Goal: Transaction & Acquisition: Purchase product/service

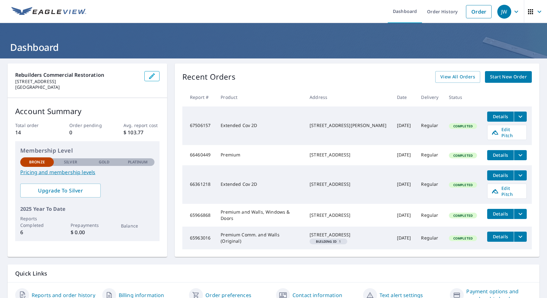
click at [501, 76] on span "Start New Order" at bounding box center [508, 77] width 37 height 8
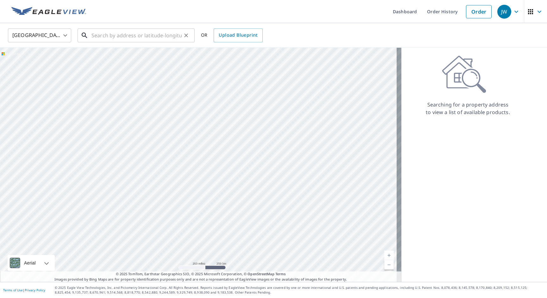
click at [131, 35] on input "text" at bounding box center [136, 36] width 90 height 18
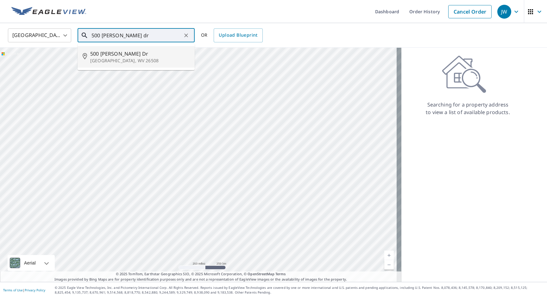
click at [149, 61] on p "[GEOGRAPHIC_DATA], WV 26508" at bounding box center [139, 61] width 99 height 6
type input "[STREET_ADDRESS][PERSON_NAME]"
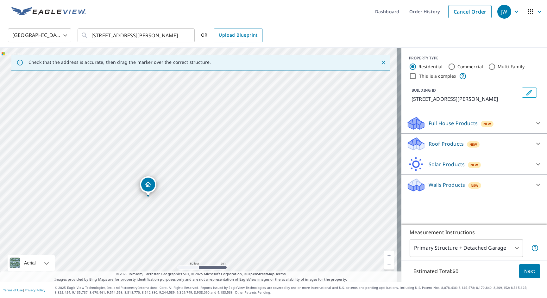
drag, startPoint x: 308, startPoint y: 147, endPoint x: 273, endPoint y: 183, distance: 50.1
click at [273, 183] on div "[STREET_ADDRESS][PERSON_NAME]" at bounding box center [200, 165] width 401 height 234
drag, startPoint x: 301, startPoint y: 142, endPoint x: 235, endPoint y: 184, distance: 78.2
click at [235, 184] on div "[STREET_ADDRESS][PERSON_NAME]" at bounding box center [200, 165] width 401 height 234
click at [411, 77] on input "This is a complex" at bounding box center [413, 76] width 8 height 8
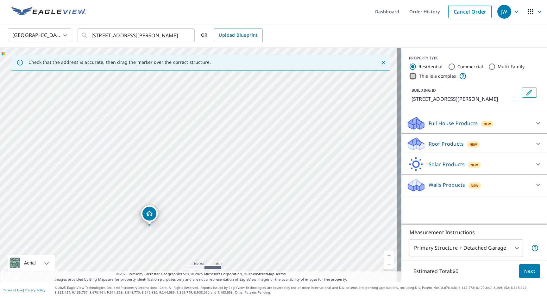
checkbox input "true"
radio input "false"
radio input "true"
type input "4"
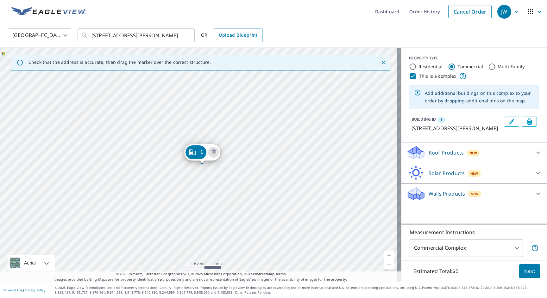
drag, startPoint x: 194, startPoint y: 153, endPoint x: 198, endPoint y: 153, distance: 3.8
click at [509, 122] on icon "Edit building 1" at bounding box center [512, 122] width 6 height 6
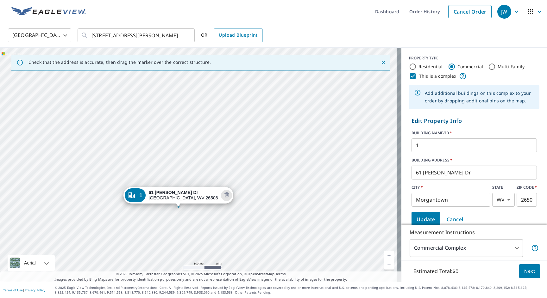
drag, startPoint x: 294, startPoint y: 113, endPoint x: 274, endPoint y: 156, distance: 47.4
click at [274, 156] on div "1 [STREET_ADDRESS][PERSON_NAME]" at bounding box center [200, 165] width 401 height 234
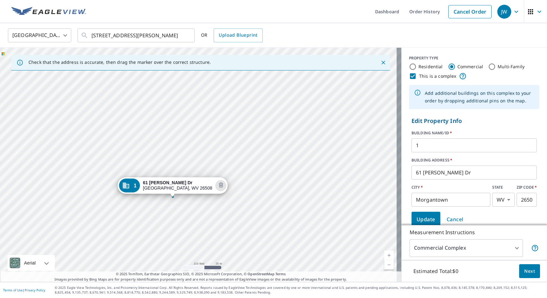
drag, startPoint x: 256, startPoint y: 156, endPoint x: 251, endPoint y: 146, distance: 11.6
click at [251, 146] on div "1 [STREET_ADDRESS][PERSON_NAME]" at bounding box center [200, 165] width 401 height 234
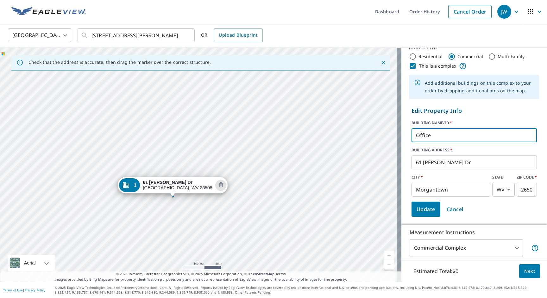
type input "Office"
click at [484, 117] on form "Edit Property Info BUILDING NAME/ID   * Office ​ BUILDING ADDRESS   * [STREET_A…" at bounding box center [474, 162] width 130 height 116
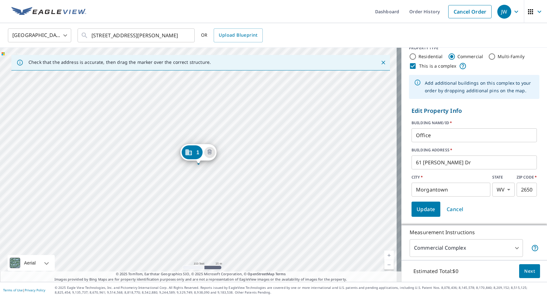
click at [425, 211] on span "Update" at bounding box center [425, 209] width 19 height 9
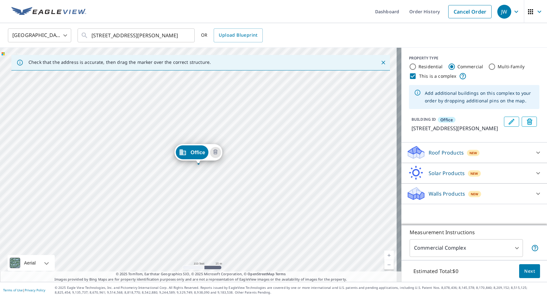
scroll to position [0, 0]
click at [530, 160] on div at bounding box center [537, 152] width 15 height 15
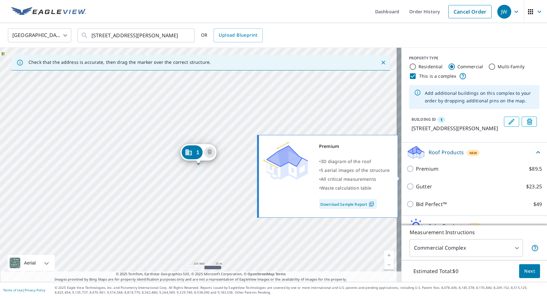
click at [407, 173] on input "Premium $89.5" at bounding box center [410, 169] width 9 height 8
checkbox input "true"
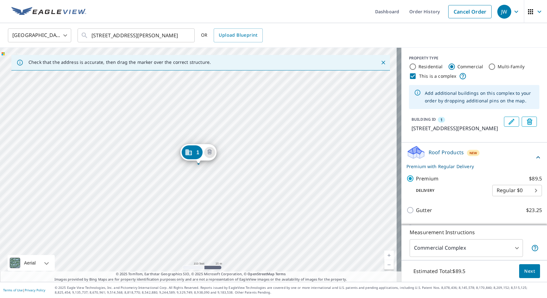
click at [518, 196] on body "JW JW Dashboard Order History Cancel Order JW United States US ​ [STREET_ADDRES…" at bounding box center [273, 149] width 547 height 298
click at [514, 221] on li "3 Hour $42.25" at bounding box center [508, 221] width 50 height 11
type input "7"
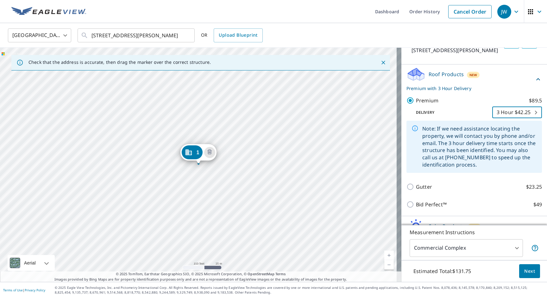
scroll to position [116, 0]
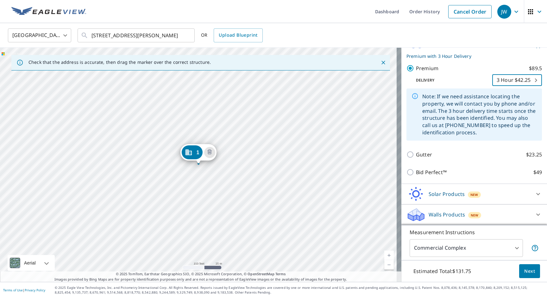
click at [512, 192] on div "Solar Products New" at bounding box center [468, 194] width 124 height 15
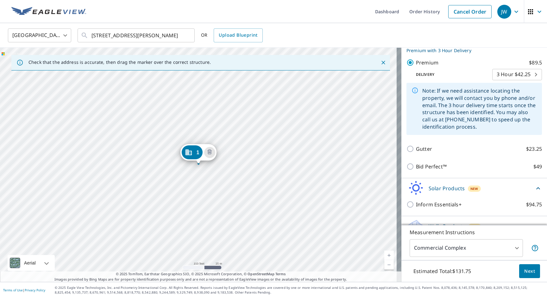
click at [512, 191] on div "Solar Products New" at bounding box center [470, 188] width 128 height 15
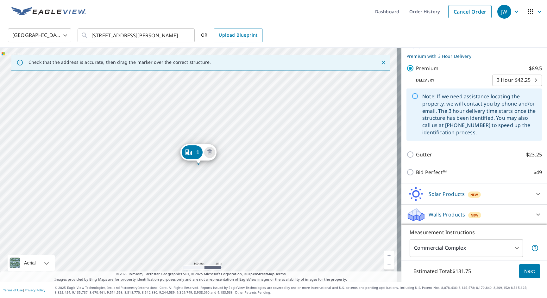
click at [513, 209] on div "Walls Products New" at bounding box center [468, 215] width 124 height 15
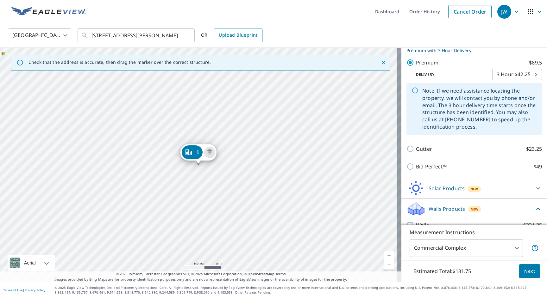
scroll to position [134, 0]
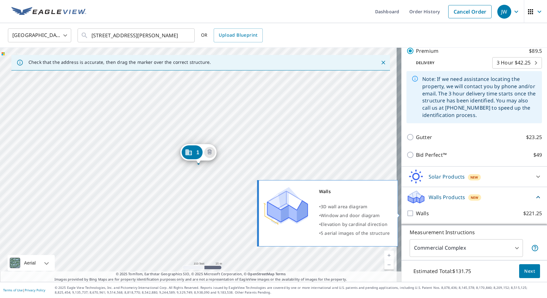
click at [406, 213] on input "Walls $221.25" at bounding box center [410, 214] width 9 height 8
checkbox input "true"
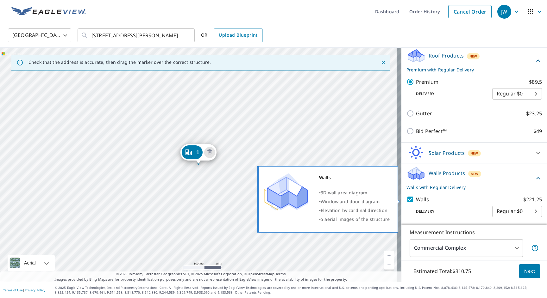
type input "8"
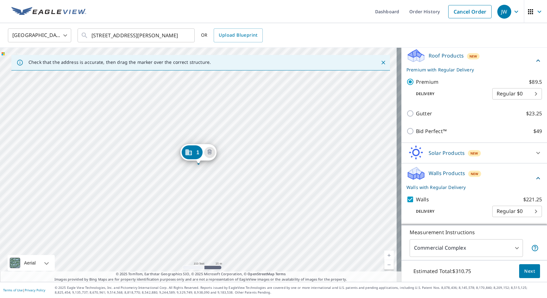
click at [517, 218] on body "JW JW Dashboard Order History Cancel Order JW United States US ​ [STREET_ADDRES…" at bounding box center [273, 149] width 547 height 298
click at [465, 215] on div at bounding box center [273, 149] width 547 height 298
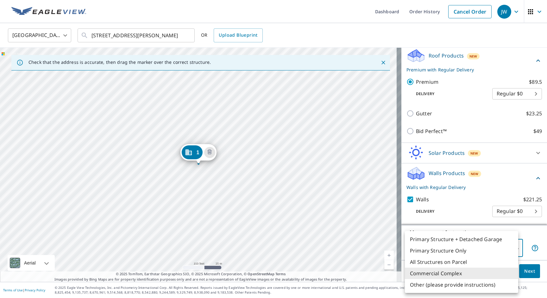
click at [500, 249] on body "JW JW Dashboard Order History Cancel Order JW United States US ​ [STREET_ADDRES…" at bounding box center [273, 149] width 547 height 298
click at [527, 235] on div at bounding box center [273, 149] width 547 height 298
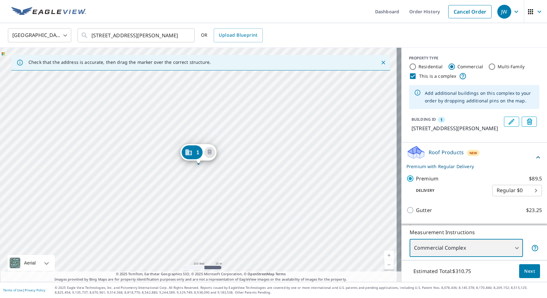
scroll to position [1, 0]
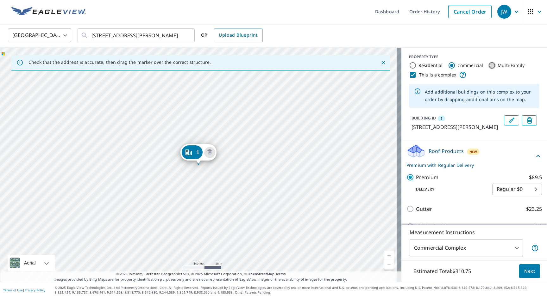
click at [488, 67] on input "Multi-Family" at bounding box center [492, 66] width 8 height 8
radio input "true"
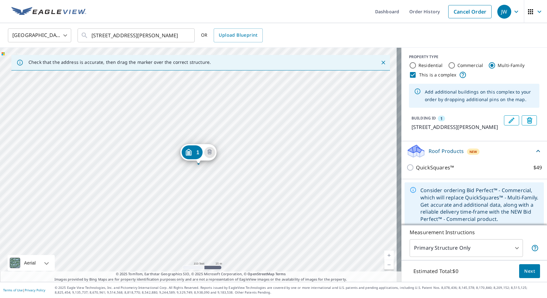
scroll to position [13, 0]
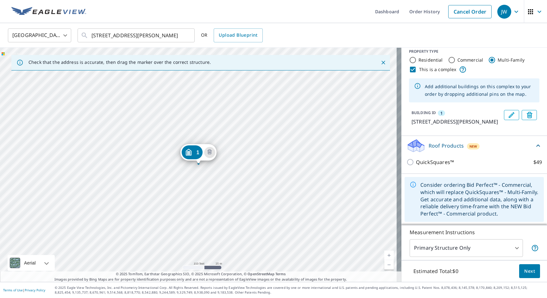
click at [509, 249] on body "JW JW Dashboard Order History Cancel Order JW United States US ​ [STREET_ADDRES…" at bounding box center [273, 149] width 547 height 298
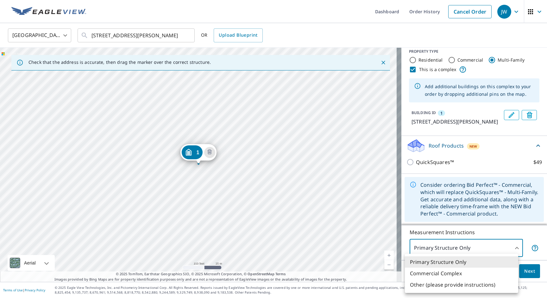
click at [456, 273] on li "Commercial Complex" at bounding box center [461, 273] width 113 height 11
type input "4"
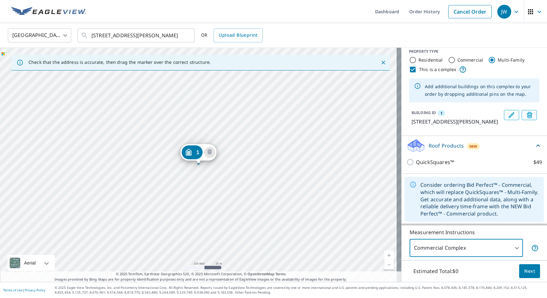
click at [448, 56] on input "Commercial" at bounding box center [452, 60] width 8 height 8
radio input "true"
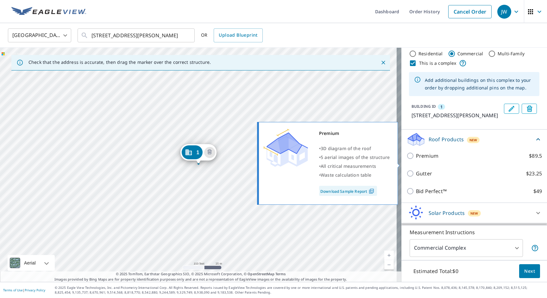
scroll to position [40, 0]
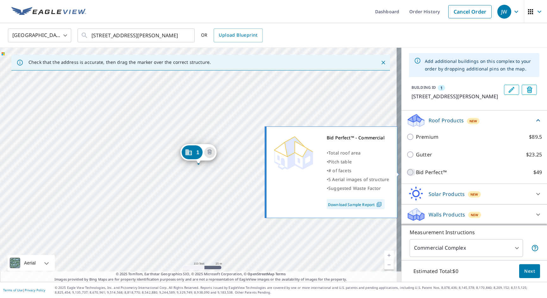
click at [406, 172] on input "Bid Perfect™ $49" at bounding box center [410, 173] width 9 height 8
checkbox input "true"
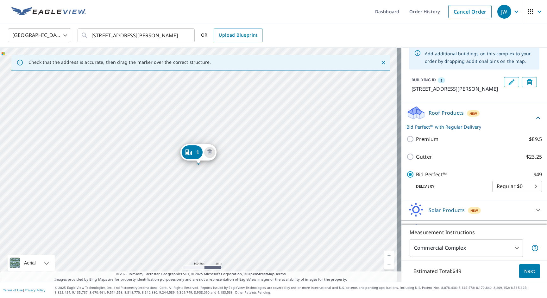
click at [521, 196] on body "JW JW Dashboard Order History Cancel Order JW United States US ​ [STREET_ADDRES…" at bounding box center [273, 149] width 547 height 298
click at [457, 194] on div at bounding box center [273, 149] width 547 height 298
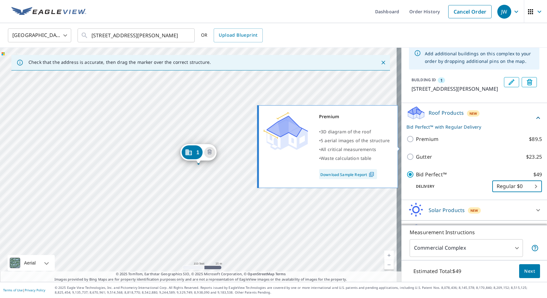
click at [406, 143] on input "Premium $89.5" at bounding box center [410, 139] width 9 height 8
checkbox input "true"
checkbox input "false"
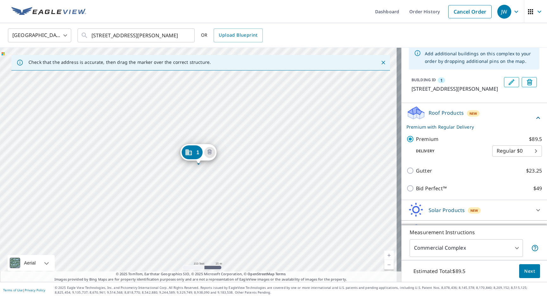
click at [518, 158] on body "JW JW Dashboard Order History Cancel Order JW United States US ​ [STREET_ADDRES…" at bounding box center [273, 149] width 547 height 298
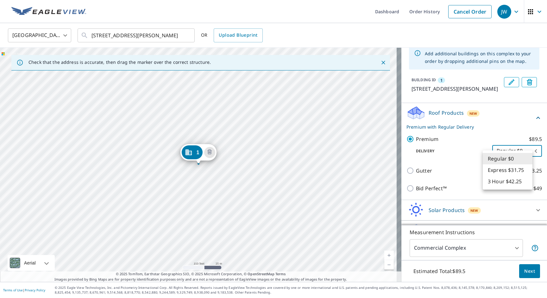
click at [509, 170] on li "Express $31.75" at bounding box center [508, 170] width 50 height 11
type input "4"
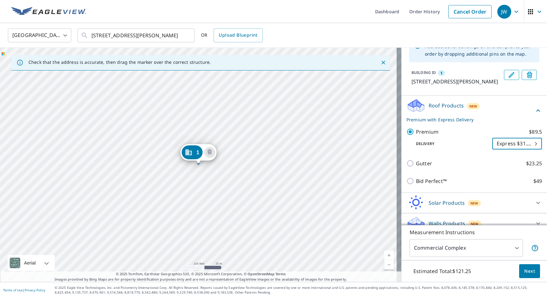
scroll to position [63, 0]
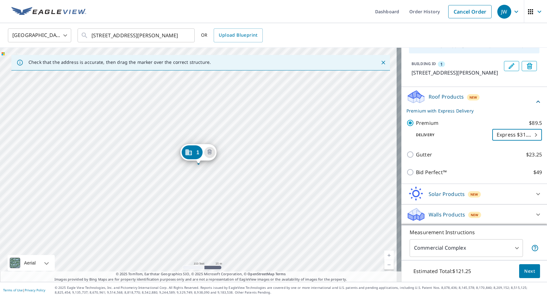
click at [503, 209] on div "Walls Products New" at bounding box center [468, 214] width 124 height 15
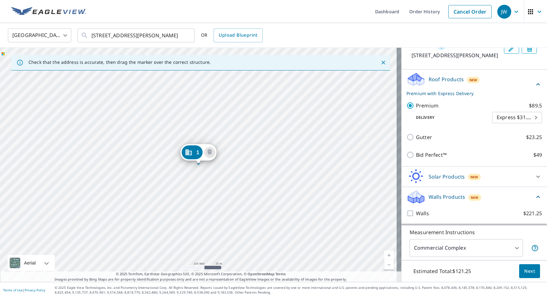
scroll to position [79, 0]
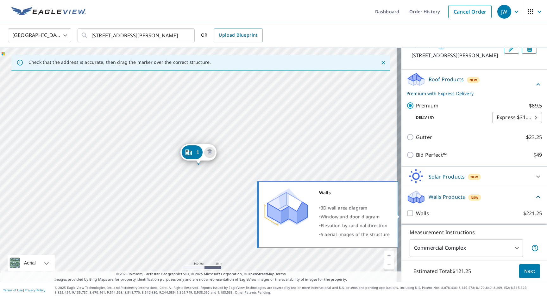
click at [407, 214] on input "Walls $221.25" at bounding box center [410, 214] width 9 height 8
checkbox input "true"
type input "8"
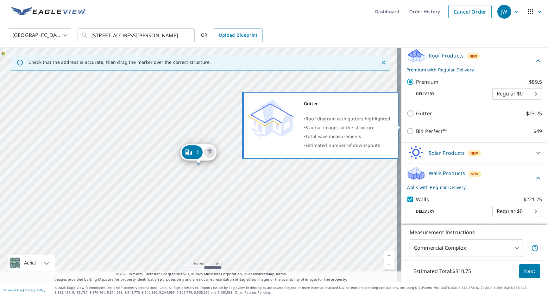
scroll to position [0, 0]
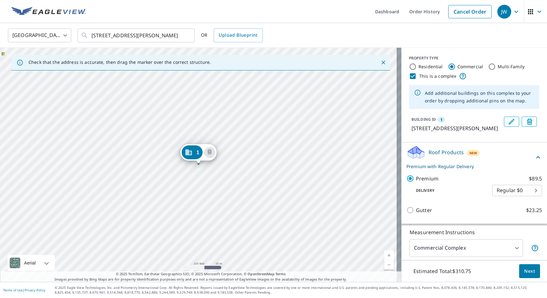
click at [533, 276] on button "Next" at bounding box center [529, 272] width 21 height 14
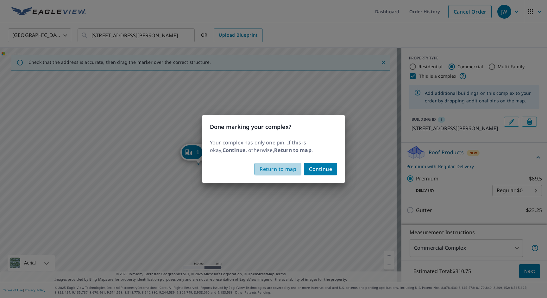
click at [282, 171] on span "Return to map" at bounding box center [277, 169] width 37 height 9
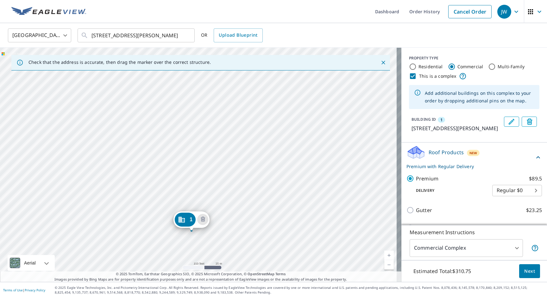
drag, startPoint x: 342, startPoint y: 117, endPoint x: 291, endPoint y: 171, distance: 74.1
click at [291, 171] on div "1 [STREET_ADDRESS][PERSON_NAME]" at bounding box center [200, 165] width 401 height 234
click at [264, 212] on div "1 [STREET_ADDRESS][PERSON_NAME]" at bounding box center [200, 165] width 401 height 234
click at [266, 209] on div "1 [STREET_ADDRESS][PERSON_NAME]" at bounding box center [200, 165] width 401 height 234
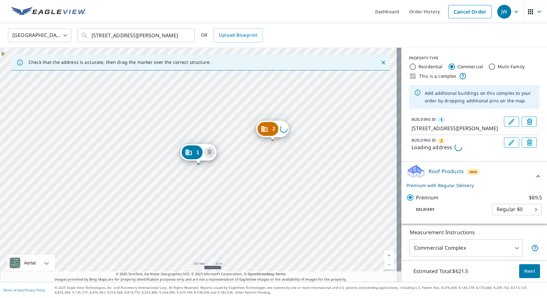
click at [266, 209] on div "2 Loading address [STREET_ADDRESS][PERSON_NAME]" at bounding box center [200, 165] width 401 height 234
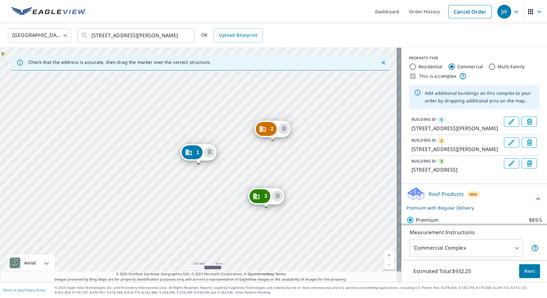
click at [266, 209] on div "2 [GEOGRAPHIC_DATA][PERSON_NAME][PERSON_NAME] 3 [STREET_ADDRESS] 1 [STREET_ADDR…" at bounding box center [200, 165] width 401 height 234
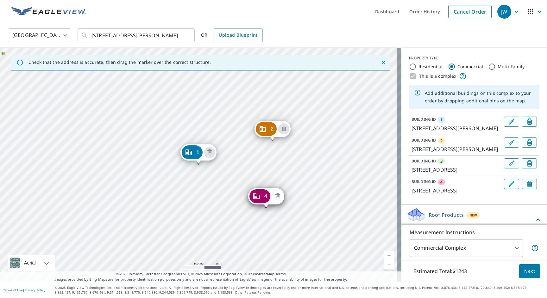
click at [278, 198] on icon "Delete building 4" at bounding box center [277, 195] width 4 height 5
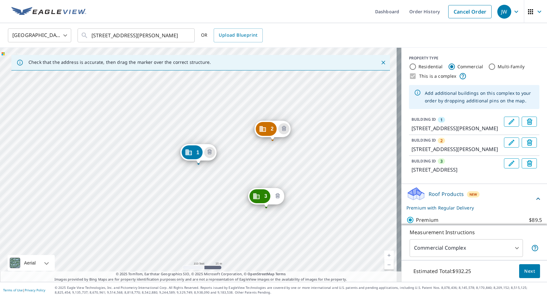
click at [278, 196] on icon "Delete building 3" at bounding box center [277, 196] width 2 height 2
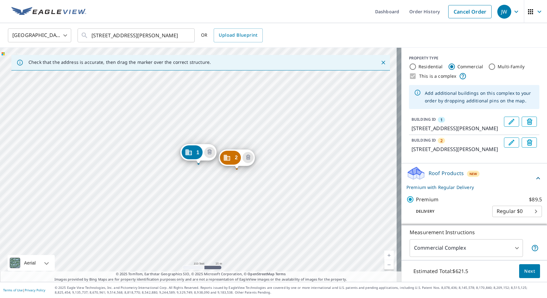
drag, startPoint x: 278, startPoint y: 129, endPoint x: 242, endPoint y: 158, distance: 45.9
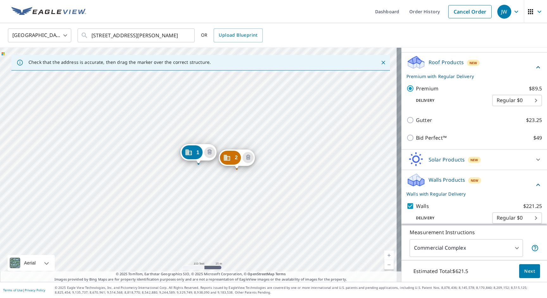
scroll to position [110, 0]
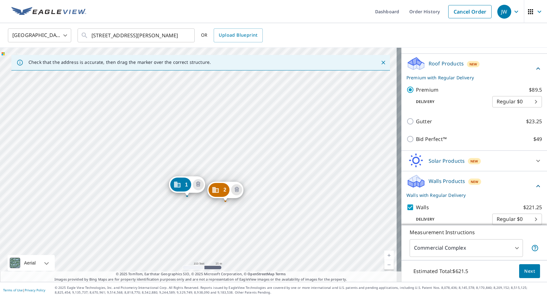
drag, startPoint x: 279, startPoint y: 143, endPoint x: 267, endPoint y: 175, distance: 34.2
click at [267, 175] on div "2 [STREET_ADDRESS][PERSON_NAME][PERSON_NAME] 1 [STREET_ADDRESS][PERSON_NAME]" at bounding box center [200, 165] width 401 height 234
click at [261, 143] on div "2 [STREET_ADDRESS][PERSON_NAME][PERSON_NAME] 1 [STREET_ADDRESS][PERSON_NAME]" at bounding box center [200, 165] width 401 height 234
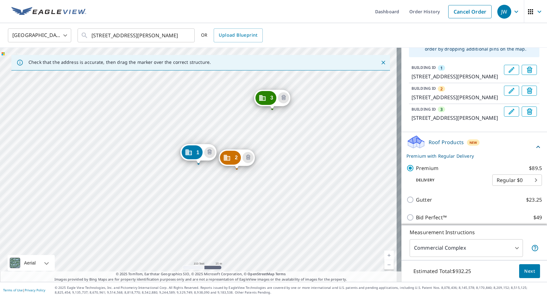
scroll to position [44, 0]
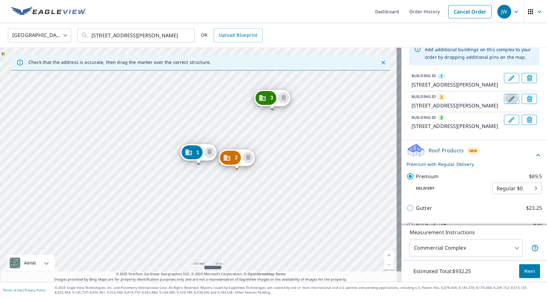
click at [508, 103] on icon "Edit building 2" at bounding box center [512, 99] width 8 height 8
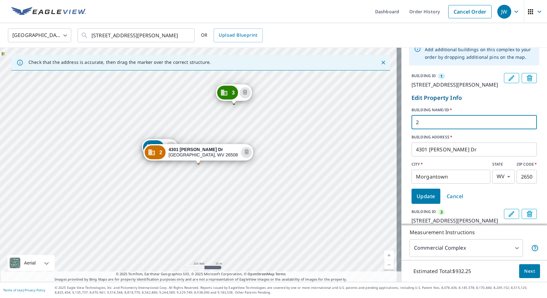
drag, startPoint x: 428, startPoint y: 129, endPoint x: 405, endPoint y: 129, distance: 23.1
type input "7000 Building"
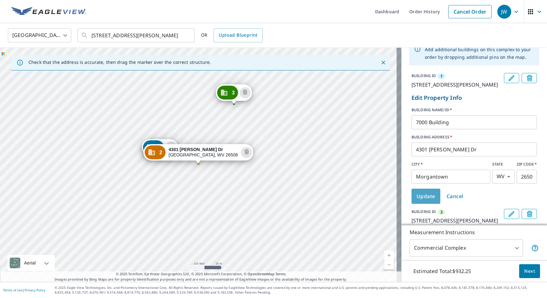
click at [430, 201] on span "Update" at bounding box center [425, 196] width 19 height 9
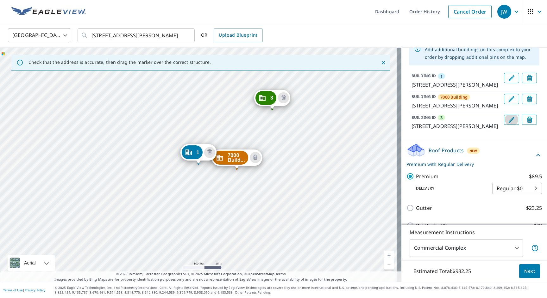
click at [509, 123] on icon "Edit building 3" at bounding box center [512, 120] width 6 height 6
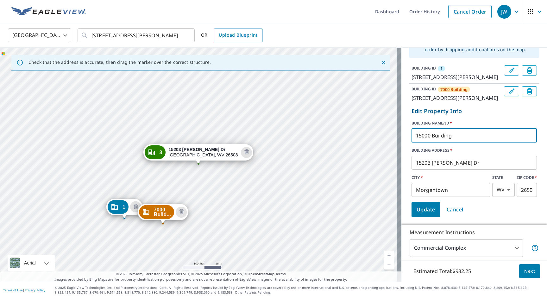
scroll to position [60, 0]
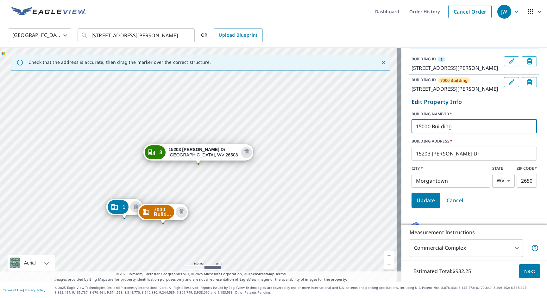
type input "15000 Building"
click at [421, 205] on span "Update" at bounding box center [425, 200] width 19 height 9
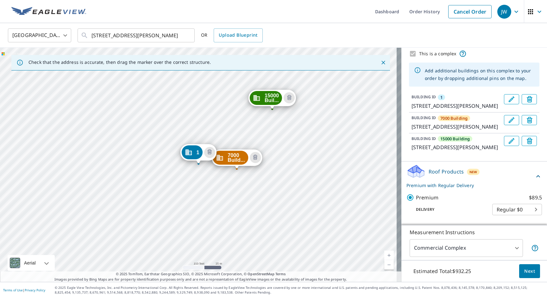
scroll to position [0, 0]
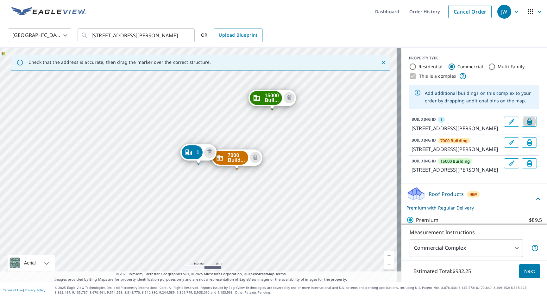
click at [527, 124] on icon "Delete building 1" at bounding box center [531, 123] width 8 height 8
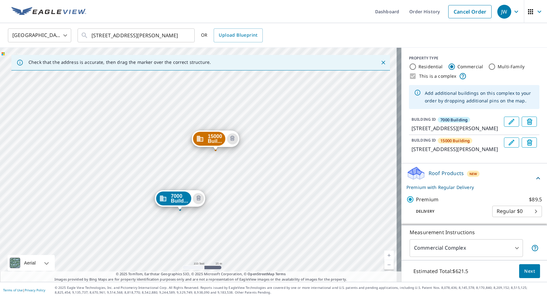
drag, startPoint x: 238, startPoint y: 152, endPoint x: 219, endPoint y: 198, distance: 49.7
click at [219, 198] on div "15000 Buil... [STREET_ADDRESS][PERSON_NAME] Build... [STREET_ADDRESS][PERSON_NA…" at bounding box center [200, 165] width 401 height 234
click at [508, 120] on icon "Edit building 7000 Building" at bounding box center [512, 122] width 8 height 8
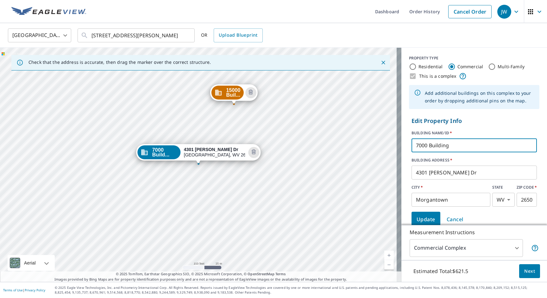
drag, startPoint x: 423, startPoint y: 146, endPoint x: 403, endPoint y: 146, distance: 20.9
type input "Double Building"
click at [420, 217] on span "Update" at bounding box center [425, 219] width 19 height 9
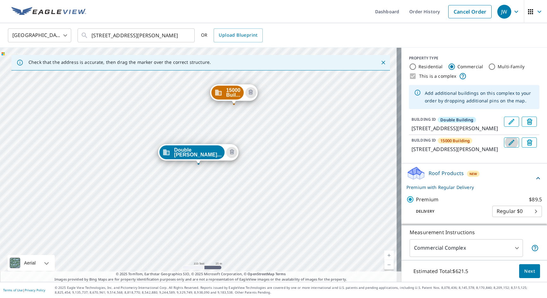
click at [509, 146] on icon "Edit building 15000 Building" at bounding box center [512, 143] width 6 height 6
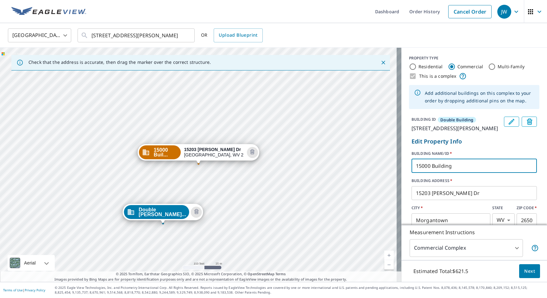
drag, startPoint x: 426, startPoint y: 174, endPoint x: 405, endPoint y: 172, distance: 20.4
type input "Single Building"
click at [488, 155] on form "Edit Property Info BUILDING NAME/ID   * Single Building ​ BUILDING ADDRESS   * …" at bounding box center [474, 193] width 130 height 116
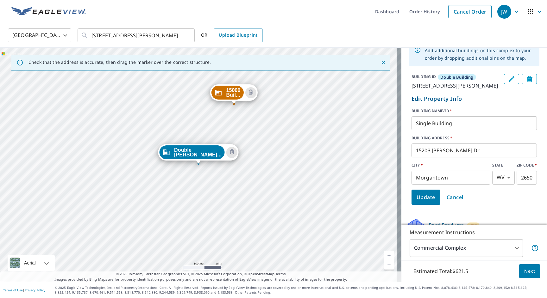
scroll to position [54, 0]
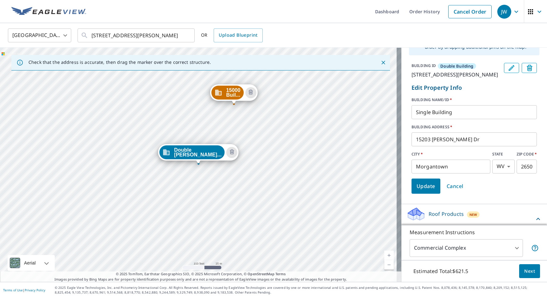
click at [417, 191] on span "Update" at bounding box center [425, 186] width 19 height 9
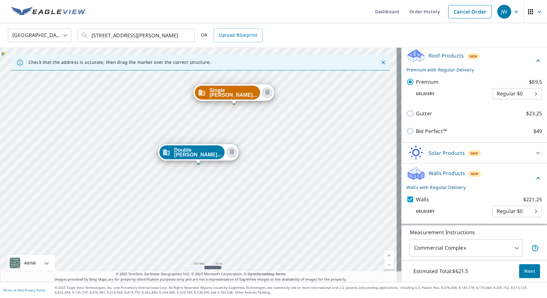
scroll to position [133, 0]
click at [511, 252] on body "JW JW Dashboard Order History Cancel Order JW United States US ​ [STREET_ADDRES…" at bounding box center [273, 149] width 547 height 298
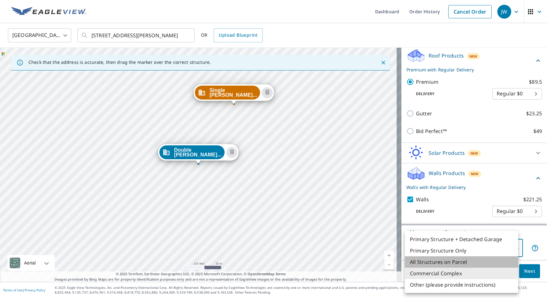
click at [453, 263] on li "All Structures on Parcel" at bounding box center [461, 262] width 113 height 11
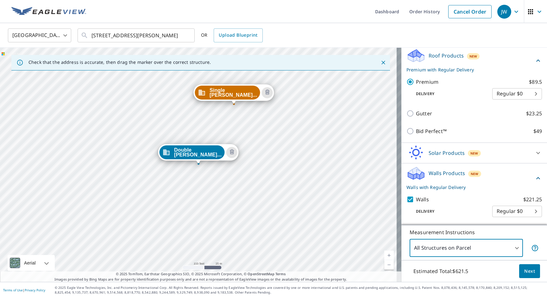
click at [507, 244] on body "JW JW Dashboard Order History Cancel Order JW United States US ​ [STREET_ADDRES…" at bounding box center [273, 149] width 547 height 298
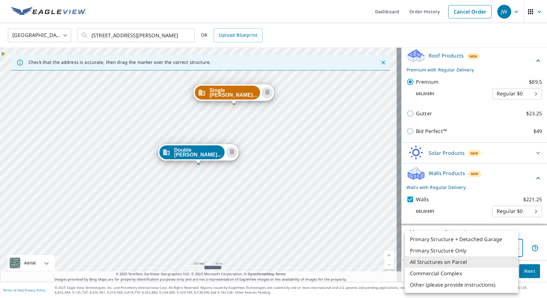
click at [438, 274] on li "Commercial Complex" at bounding box center [461, 273] width 113 height 11
type input "4"
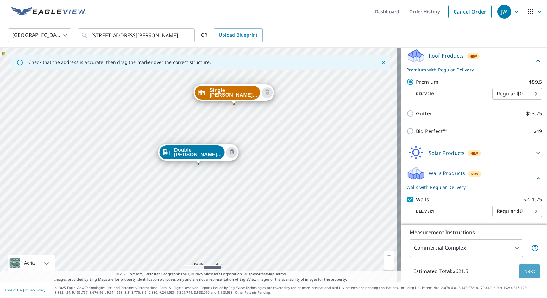
click at [524, 271] on span "Next" at bounding box center [529, 272] width 11 height 8
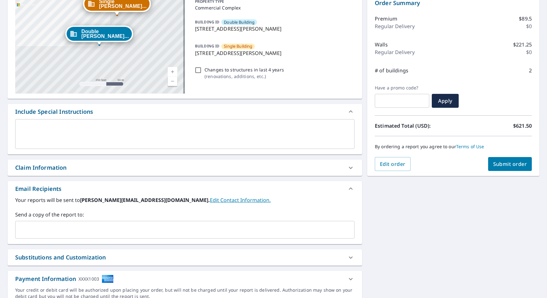
scroll to position [98, 0]
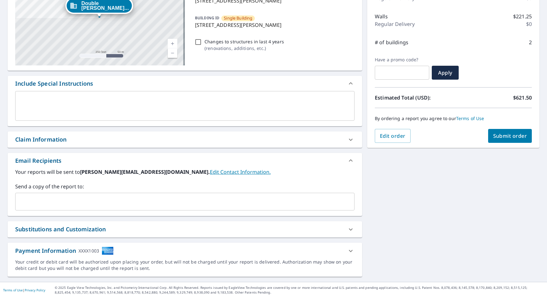
click at [350, 230] on icon at bounding box center [351, 230] width 8 height 8
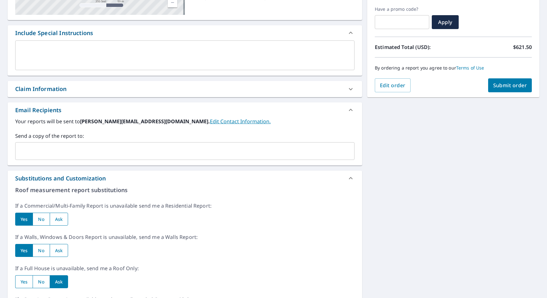
scroll to position [0, 0]
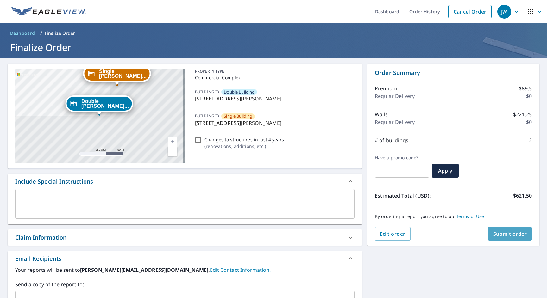
click at [508, 234] on span "Submit order" at bounding box center [510, 234] width 34 height 7
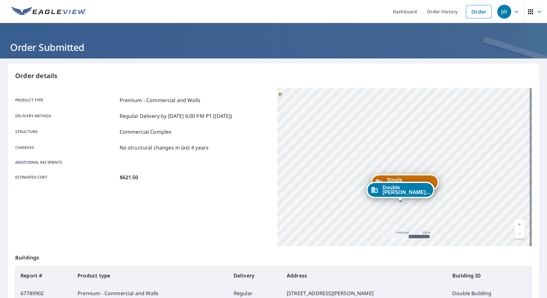
scroll to position [92, 0]
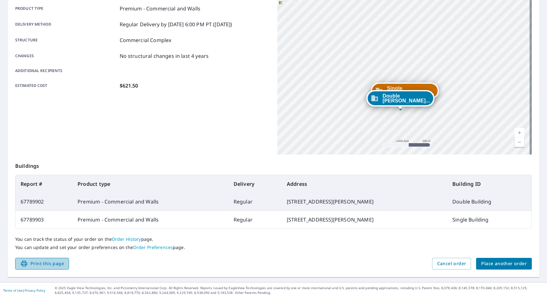
click at [49, 263] on span "Print this page" at bounding box center [42, 264] width 44 height 8
click at [43, 266] on span "Print this page" at bounding box center [42, 264] width 44 height 8
